Goal: Navigation & Orientation: Find specific page/section

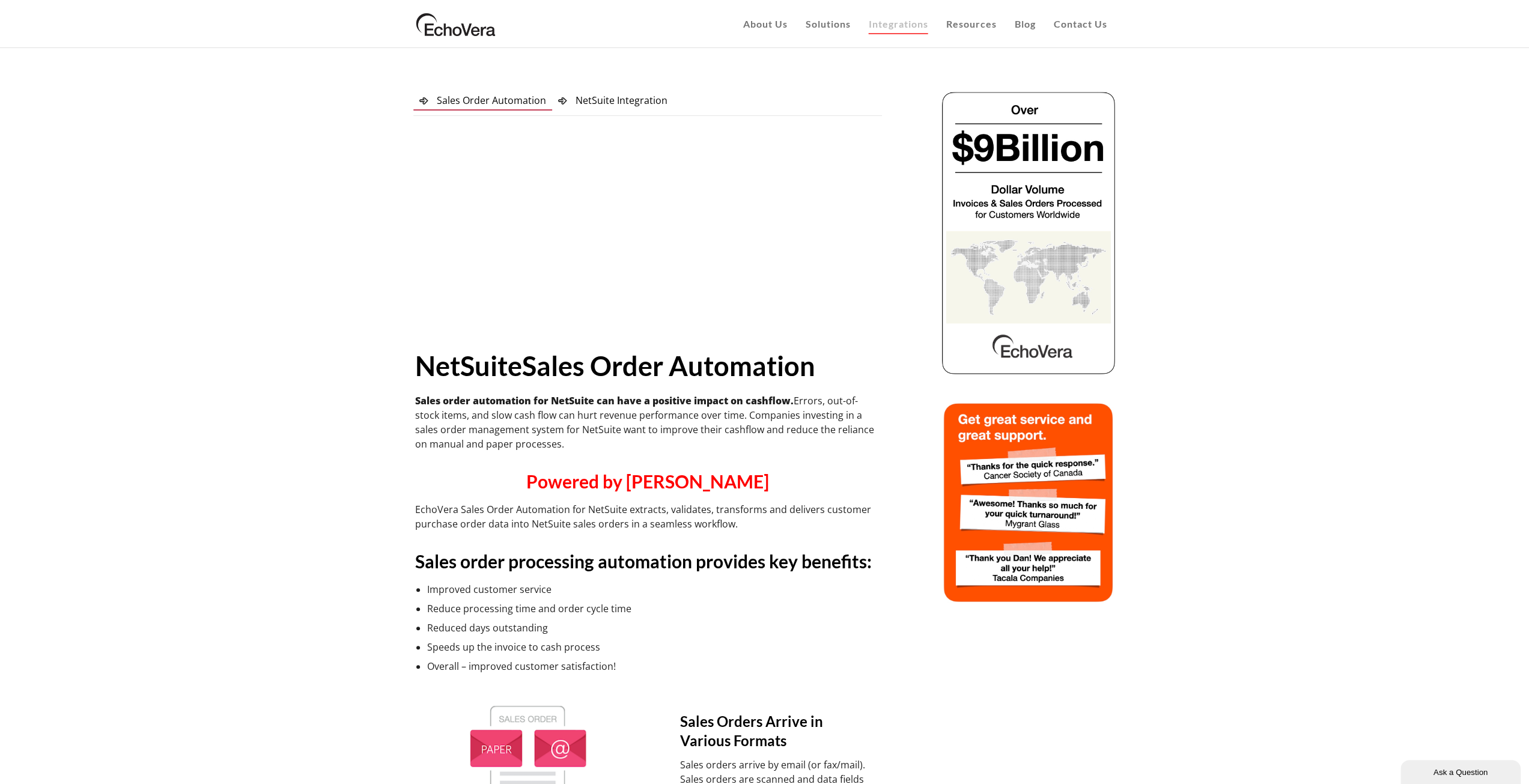
click at [635, 102] on span "NetSuite Integration" at bounding box center [621, 100] width 92 height 13
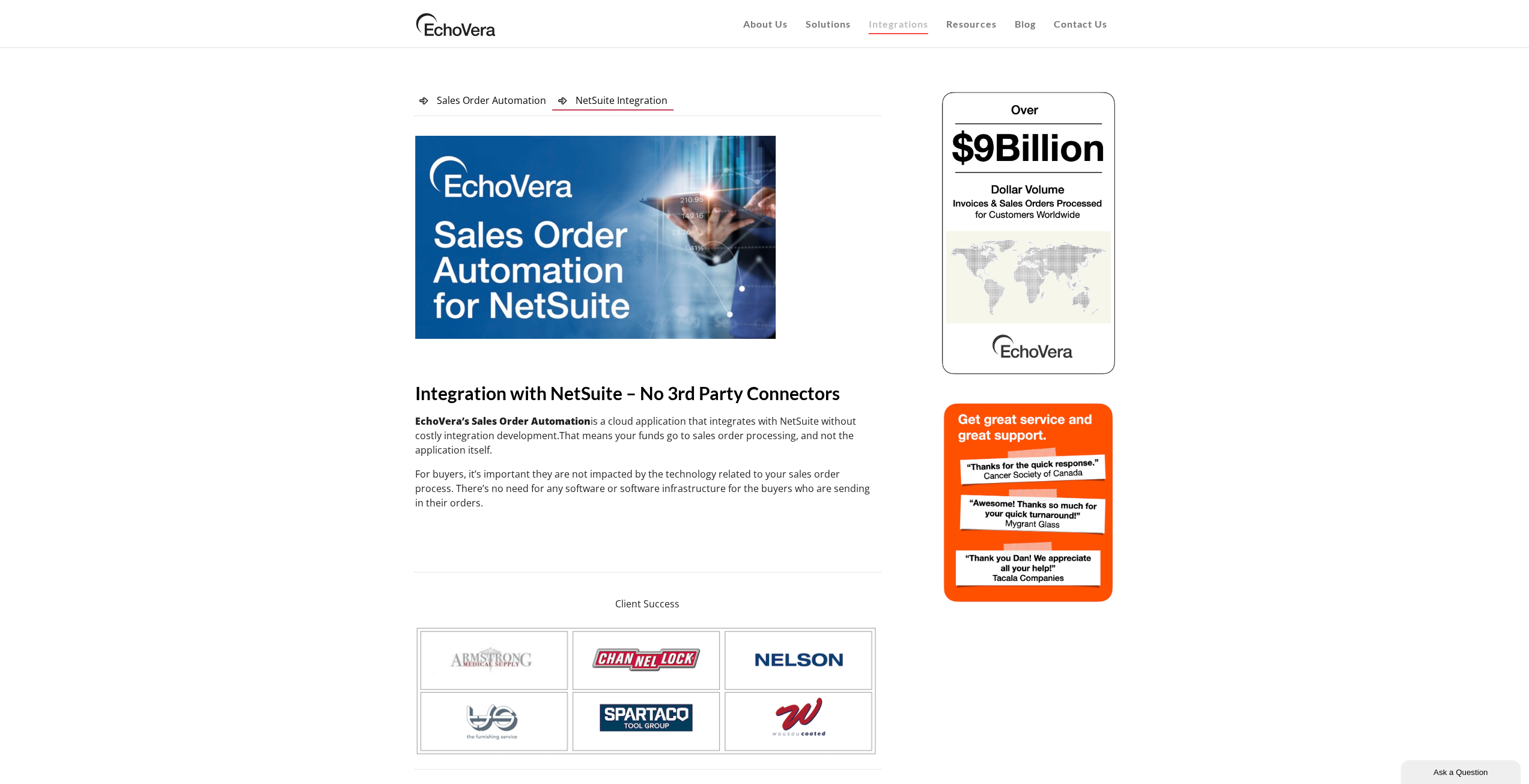
click at [526, 104] on span "Sales Order Automation" at bounding box center [491, 100] width 109 height 13
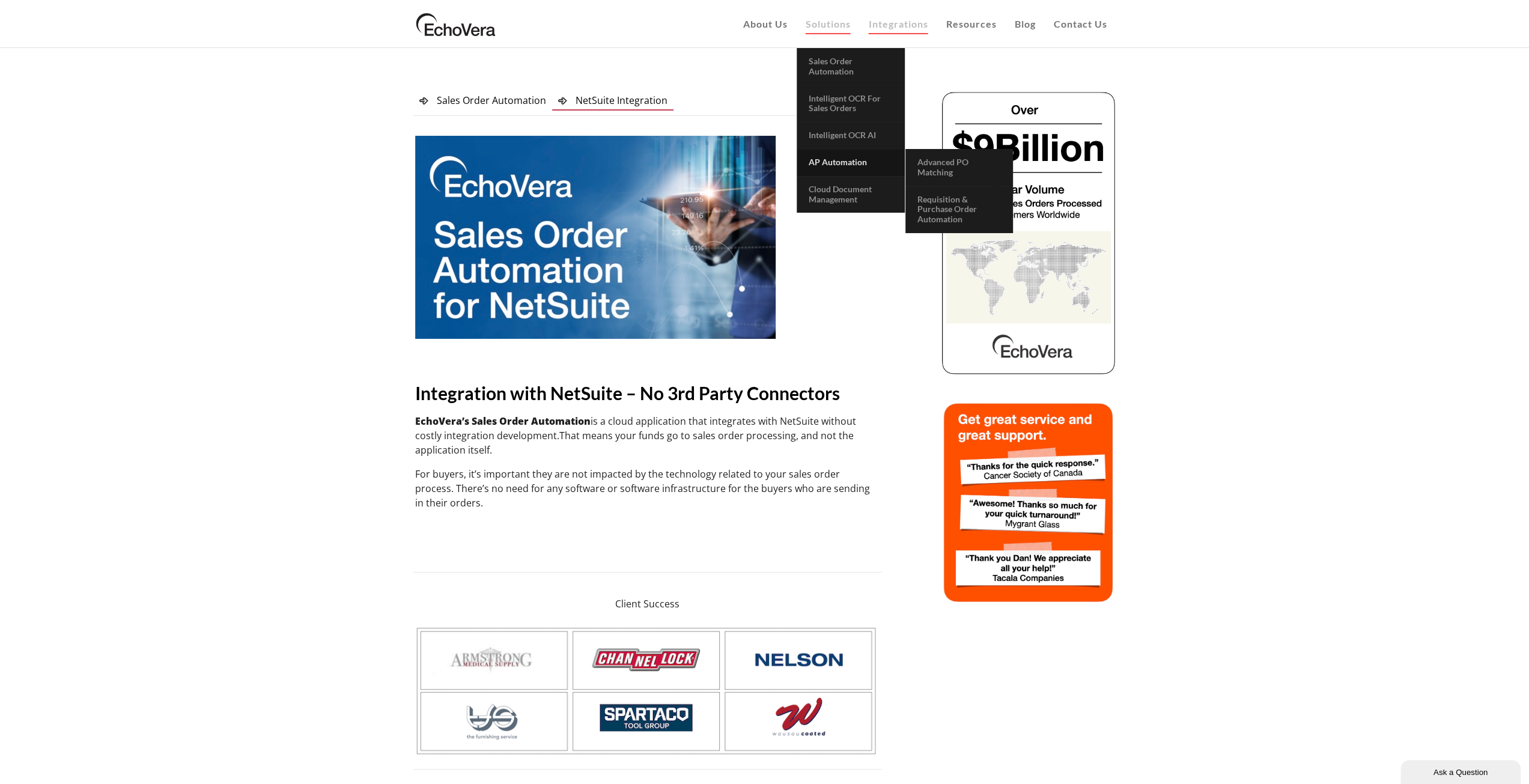
click at [849, 164] on span "AP Automation" at bounding box center [837, 162] width 59 height 10
